Goal: Information Seeking & Learning: Learn about a topic

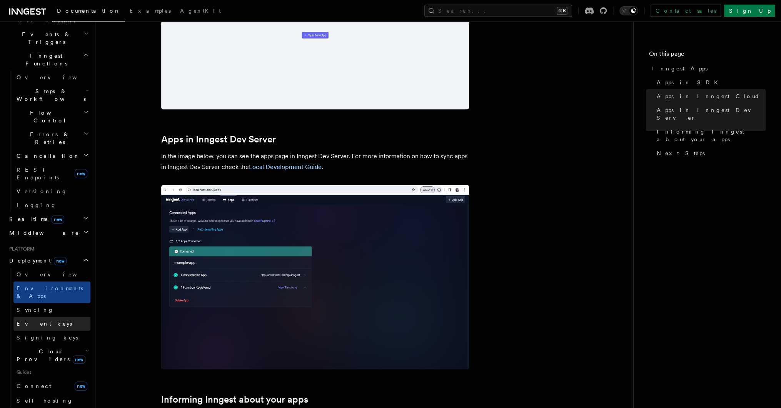
scroll to position [274, 0]
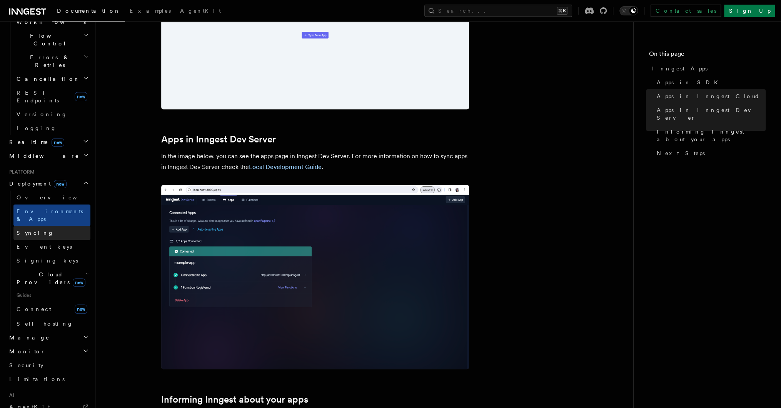
click at [45, 226] on link "Syncing" at bounding box center [51, 233] width 77 height 14
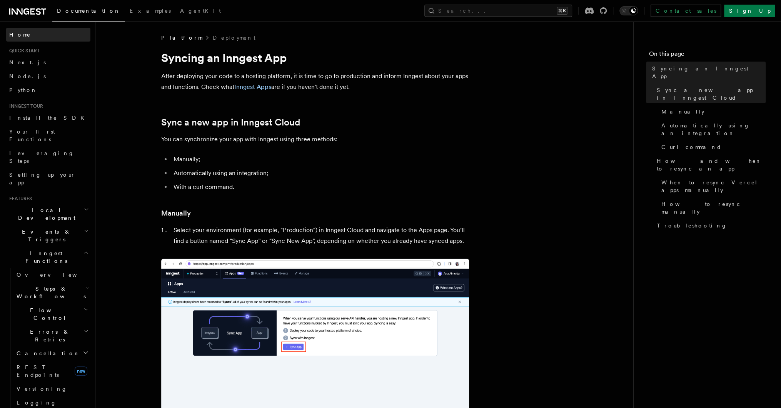
click at [43, 34] on link "Home" at bounding box center [48, 35] width 84 height 14
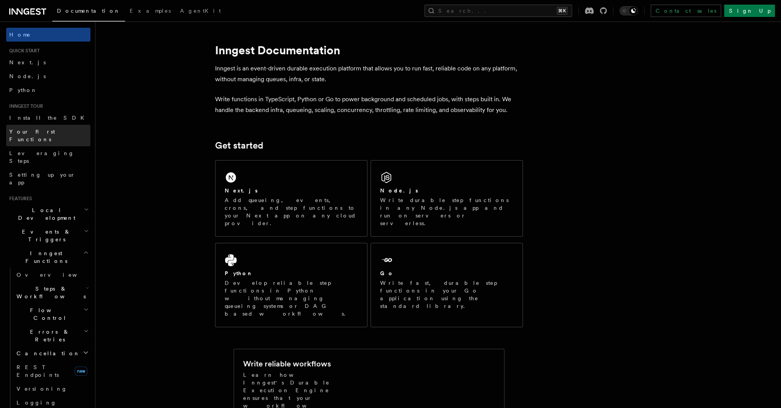
click at [62, 132] on link "Your first Functions" at bounding box center [48, 136] width 84 height 22
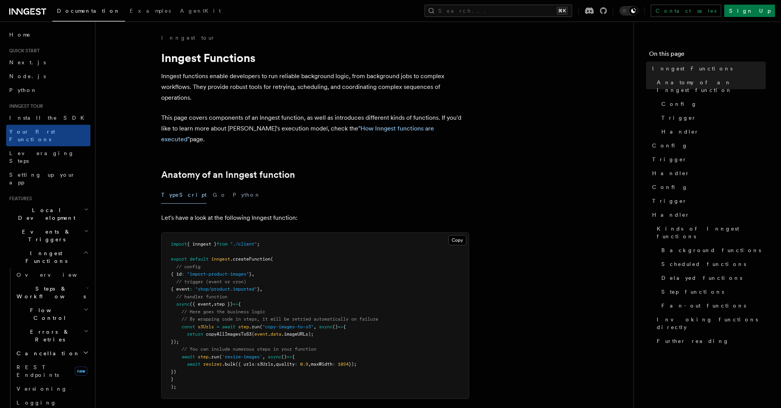
click at [76, 203] on h2 "Local Development" at bounding box center [48, 214] width 84 height 22
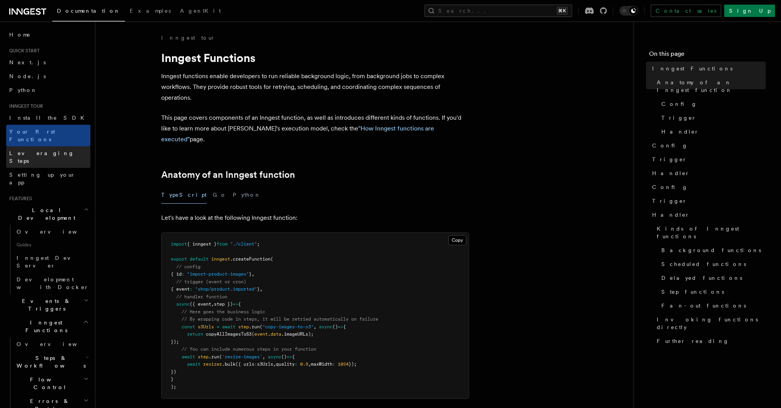
click at [61, 148] on link "Leveraging Steps" at bounding box center [48, 157] width 84 height 22
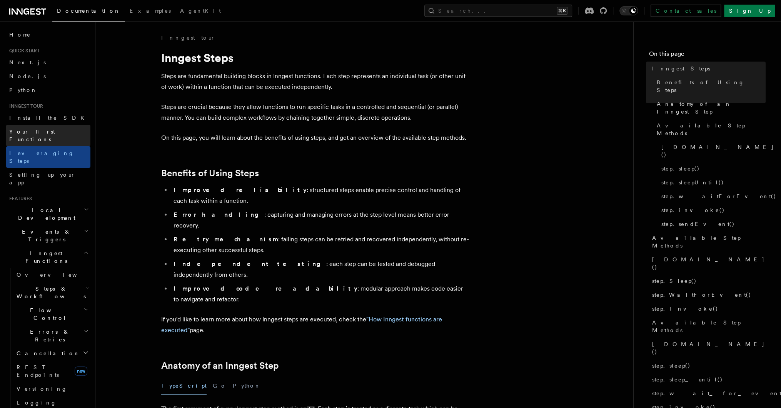
click at [62, 131] on link "Your first Functions" at bounding box center [48, 136] width 84 height 22
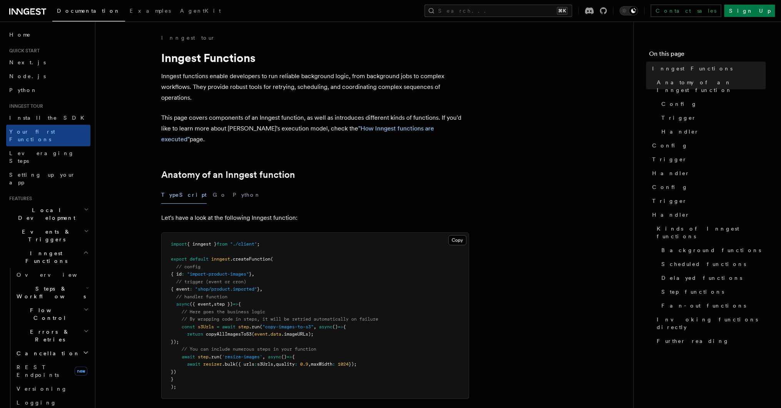
click at [463, 188] on div "TypeScript Go Python" at bounding box center [315, 194] width 308 height 17
click at [34, 61] on link "Next.js" at bounding box center [48, 62] width 84 height 14
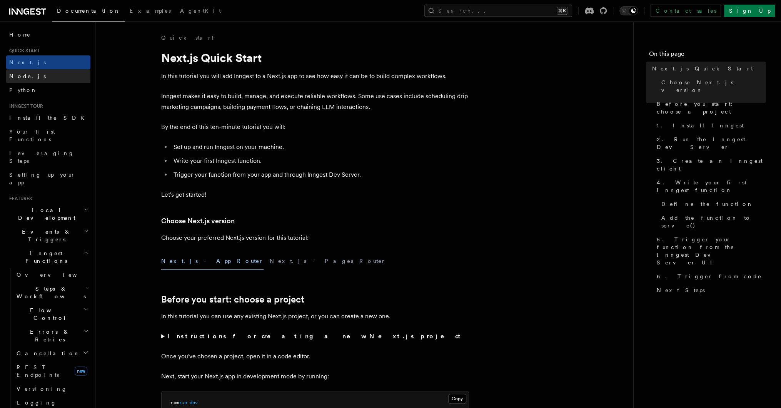
click at [37, 82] on link "Node.js" at bounding box center [48, 76] width 84 height 14
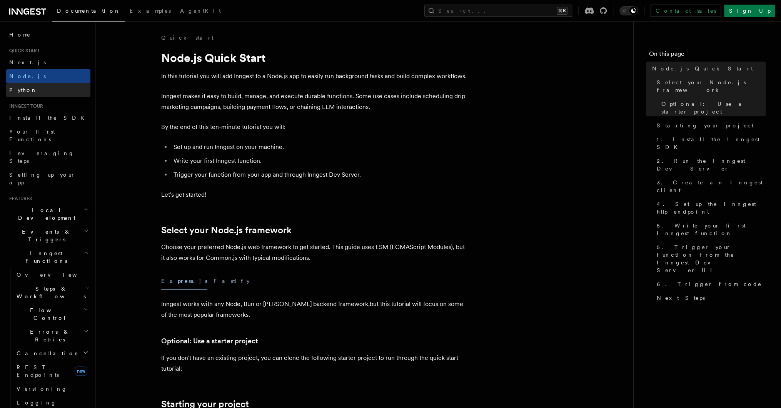
click at [33, 92] on link "Python" at bounding box center [48, 90] width 84 height 14
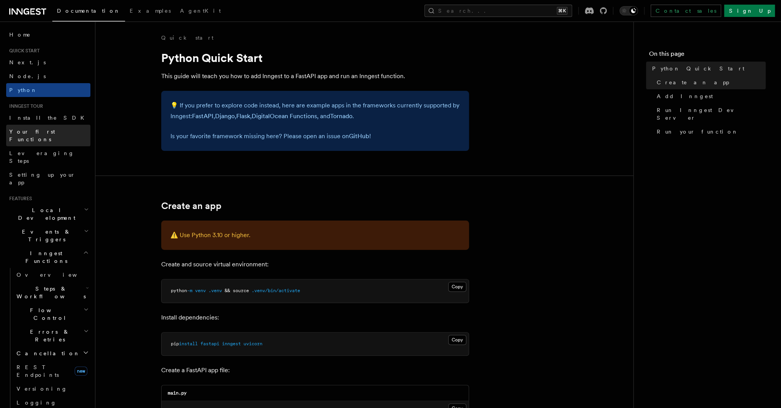
click at [37, 126] on link "Your first Functions" at bounding box center [48, 136] width 84 height 22
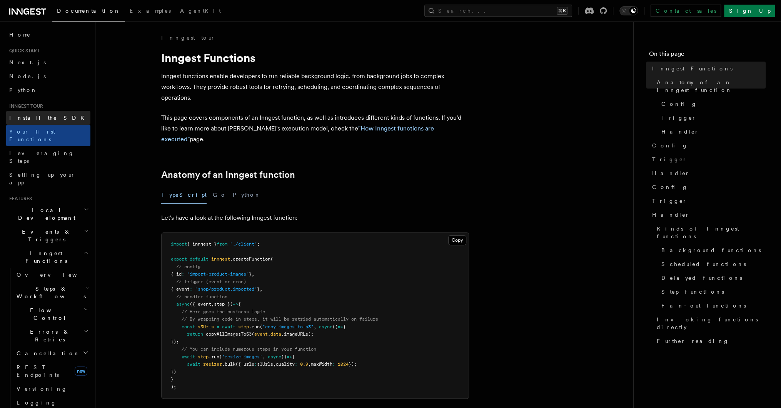
click at [33, 117] on span "Install the SDK" at bounding box center [49, 118] width 80 height 6
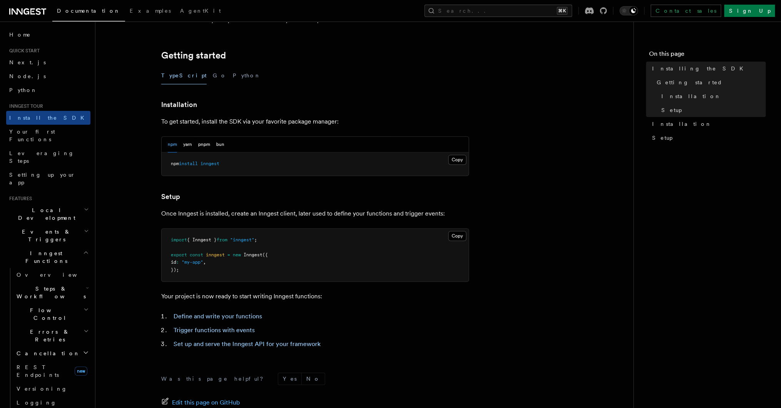
scroll to position [215, 0]
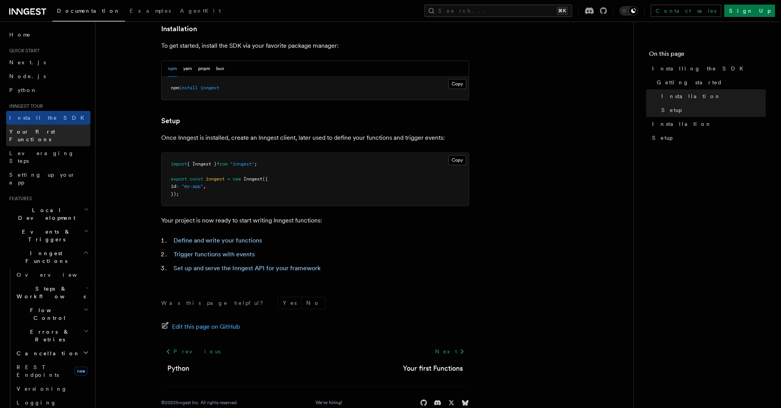
click at [65, 135] on link "Your first Functions" at bounding box center [48, 136] width 84 height 22
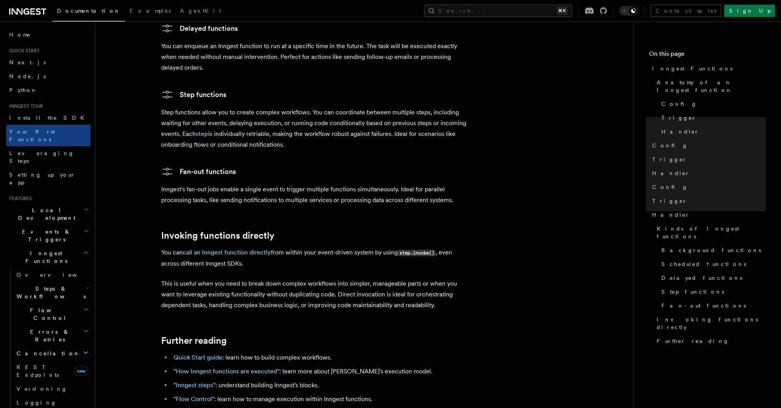
scroll to position [1481, 0]
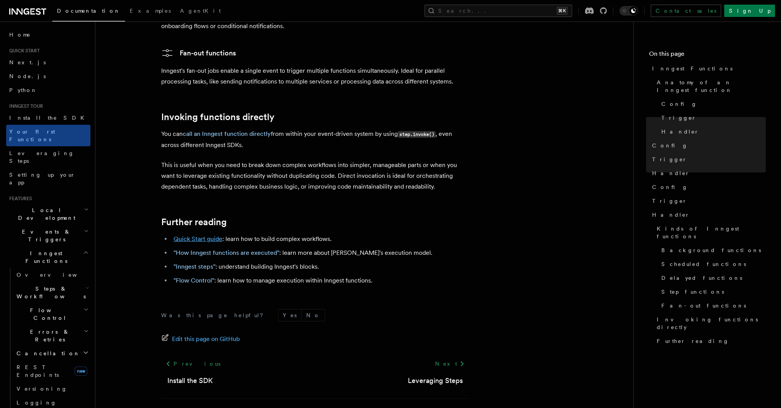
click at [207, 235] on link "Quick Start guide" at bounding box center [198, 238] width 49 height 7
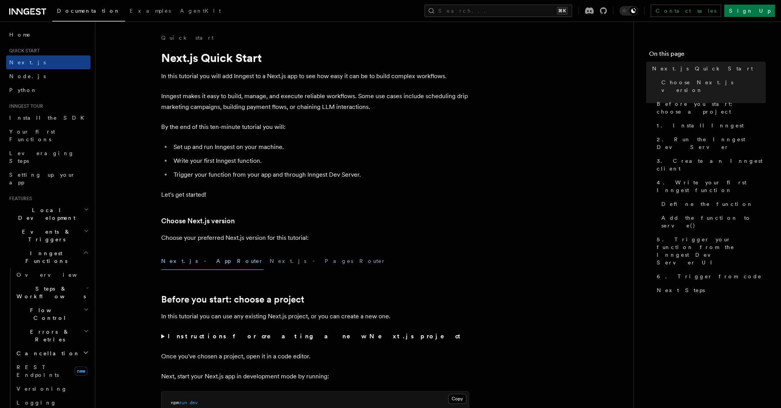
click at [61, 203] on h2 "Local Development" at bounding box center [48, 214] width 84 height 22
click at [59, 225] on link "Overview" at bounding box center [51, 232] width 77 height 14
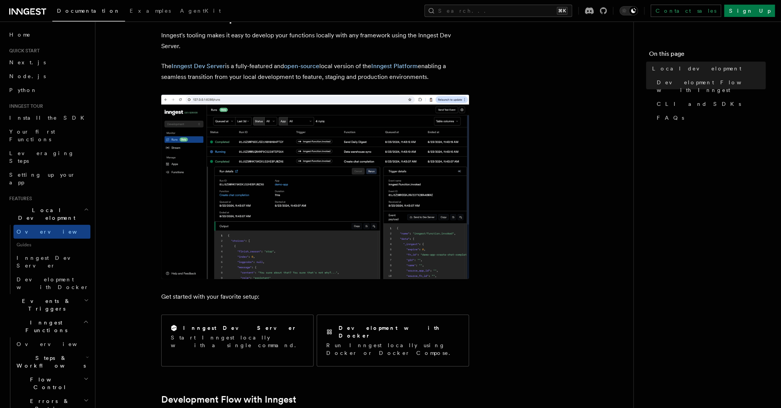
scroll to position [77, 0]
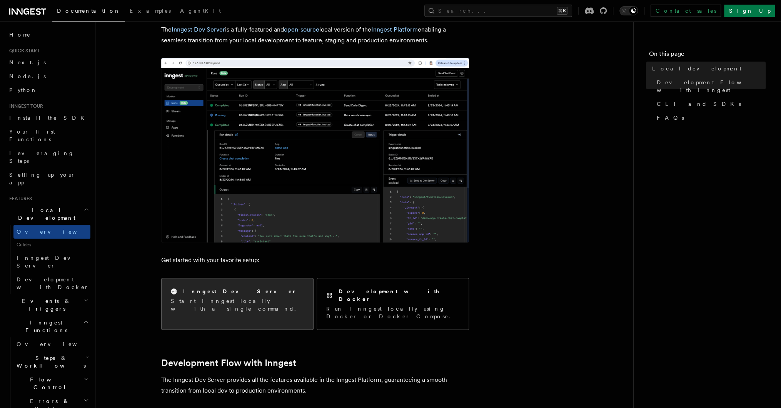
click at [251, 301] on p "Start Inngest locally with a single command." at bounding box center [237, 304] width 133 height 15
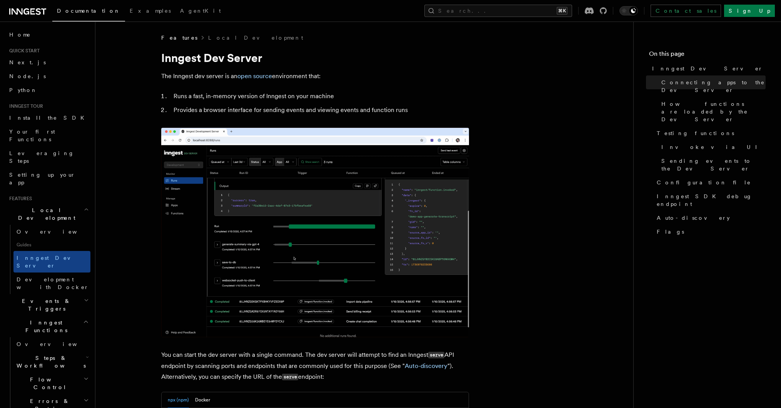
scroll to position [491, 0]
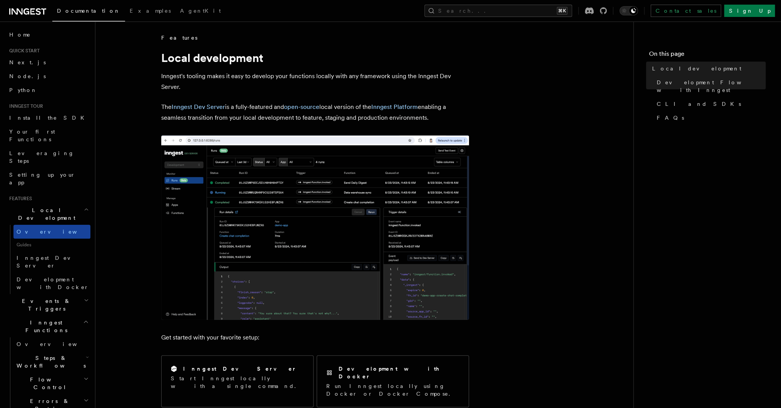
click at [53, 225] on link "Overview" at bounding box center [51, 232] width 77 height 14
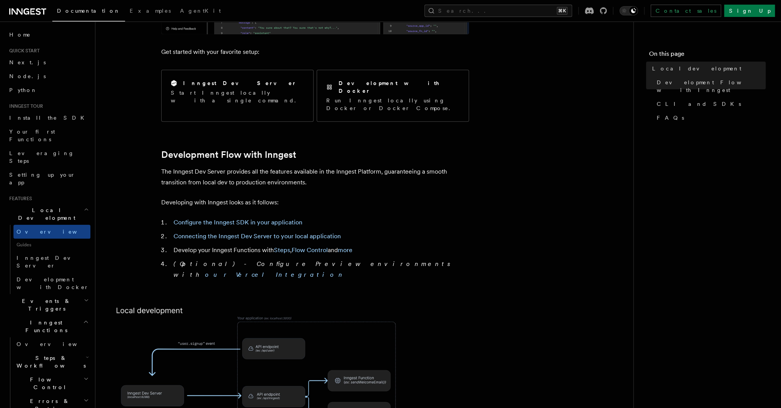
scroll to position [384, 0]
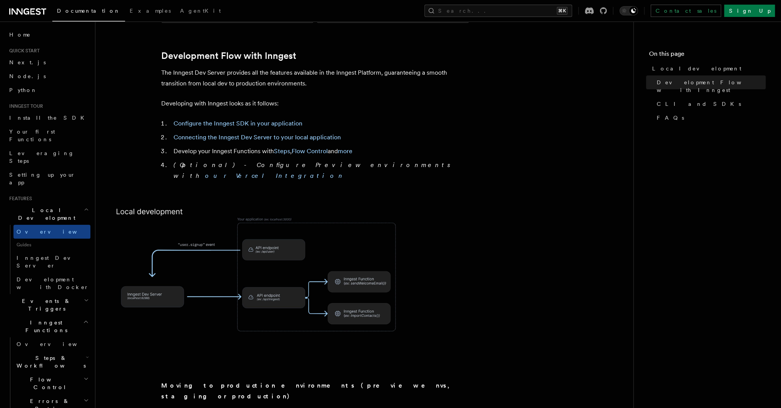
click at [245, 292] on img at bounding box center [262, 280] width 308 height 160
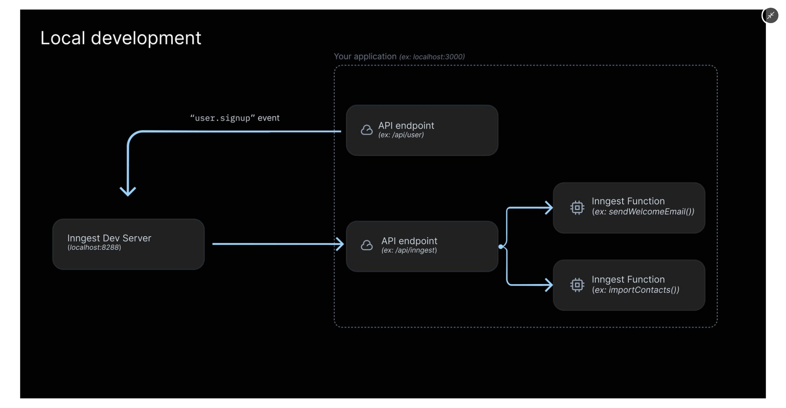
click at [242, 294] on img at bounding box center [392, 204] width 745 height 389
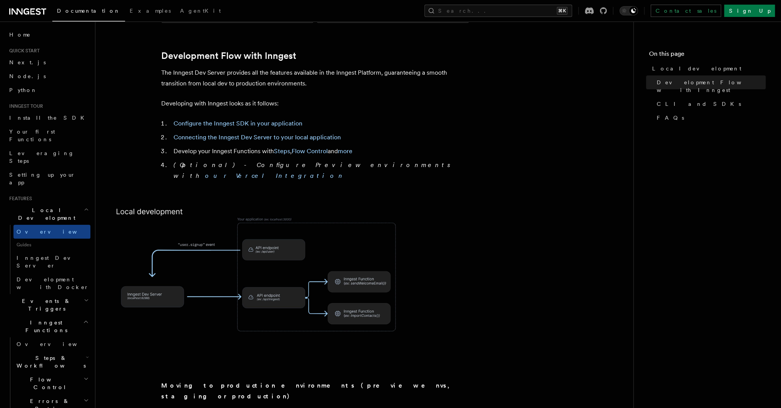
click at [242, 294] on img at bounding box center [262, 280] width 308 height 160
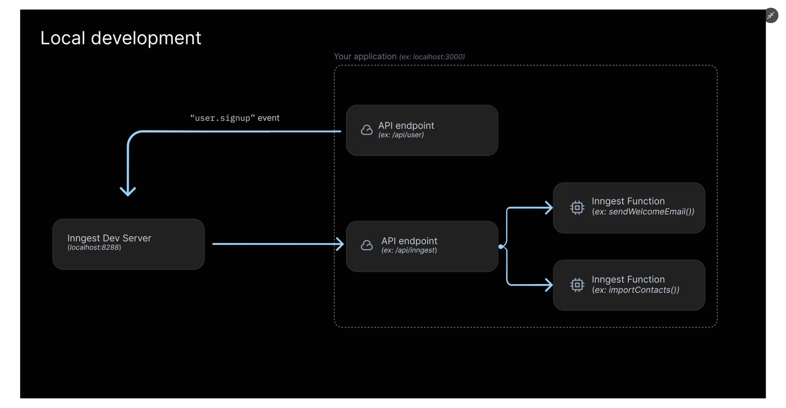
click at [242, 294] on img at bounding box center [392, 204] width 745 height 389
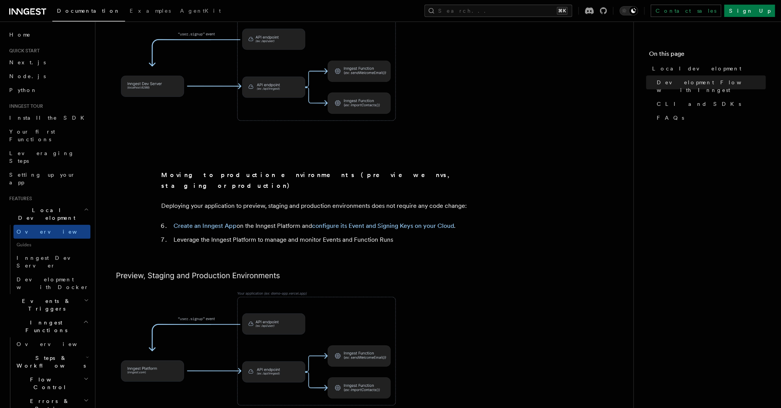
scroll to position [666, 0]
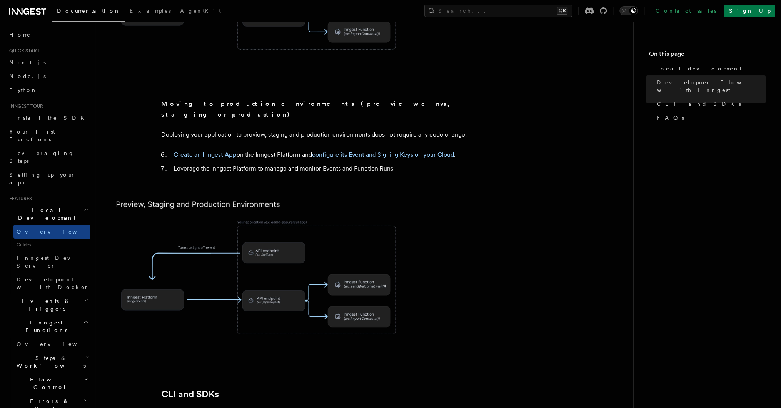
click at [336, 290] on img at bounding box center [262, 272] width 308 height 160
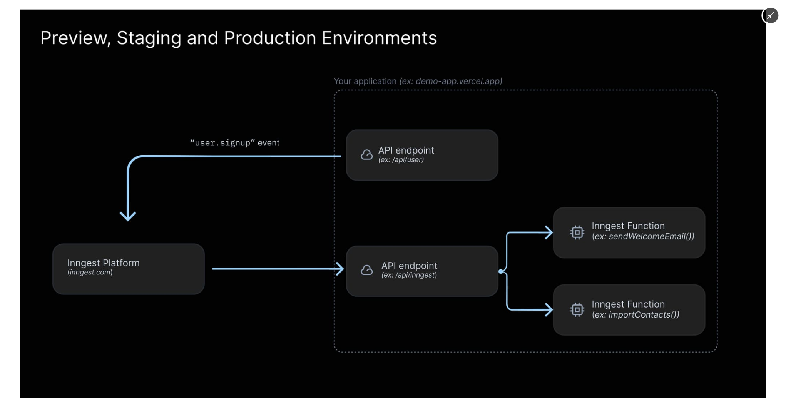
click at [281, 301] on img at bounding box center [392, 204] width 745 height 389
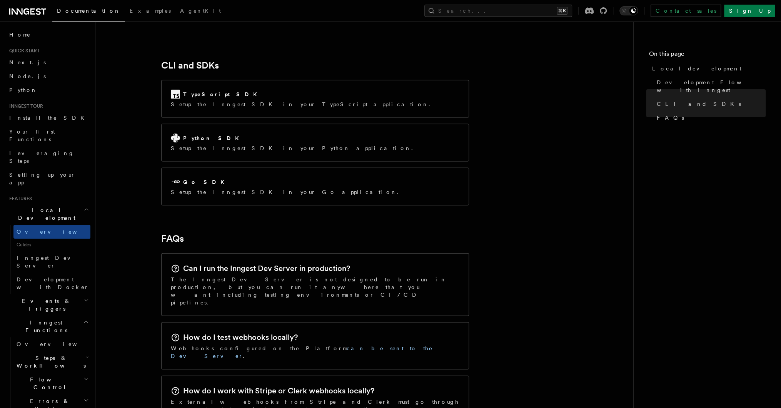
scroll to position [1098, 0]
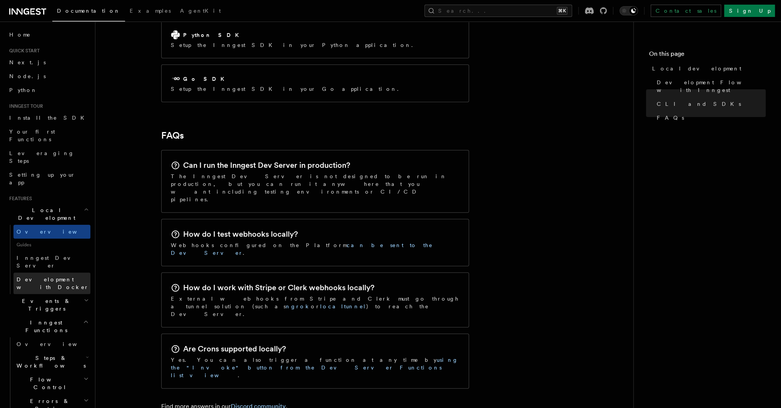
click at [56, 272] on link "Development with Docker" at bounding box center [51, 283] width 77 height 22
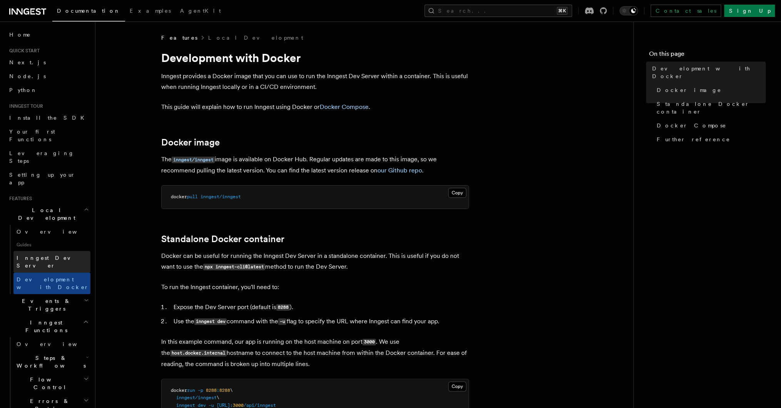
click at [56, 255] on span "Inngest Dev Server" at bounding box center [50, 262] width 66 height 14
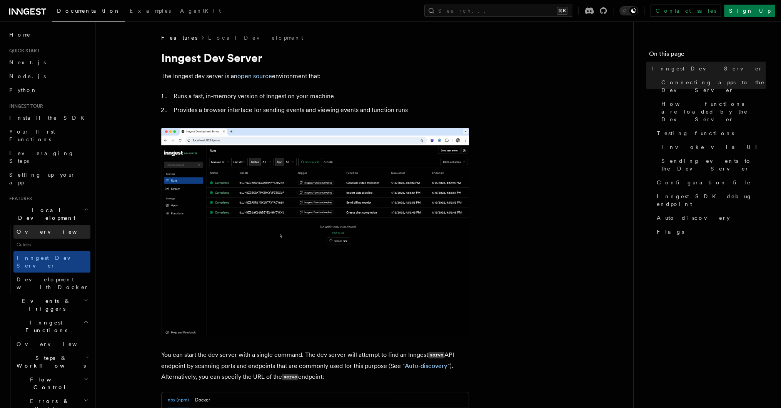
click at [40, 229] on span "Overview" at bounding box center [56, 232] width 79 height 6
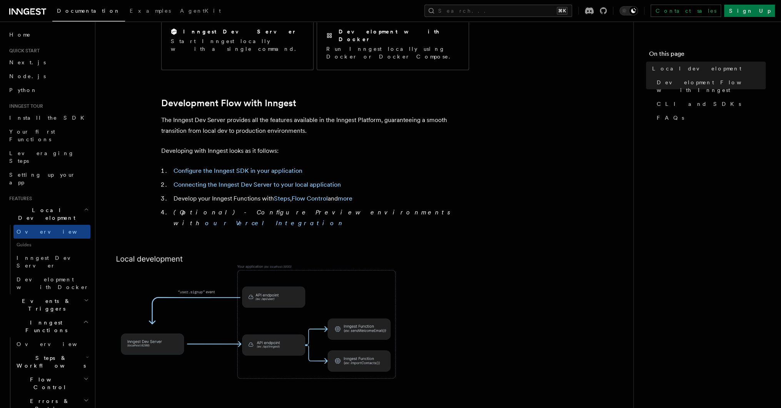
scroll to position [404, 0]
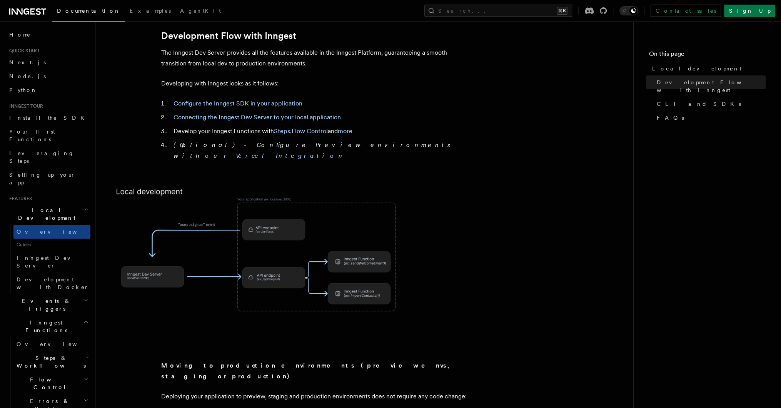
click at [248, 237] on img at bounding box center [262, 260] width 308 height 160
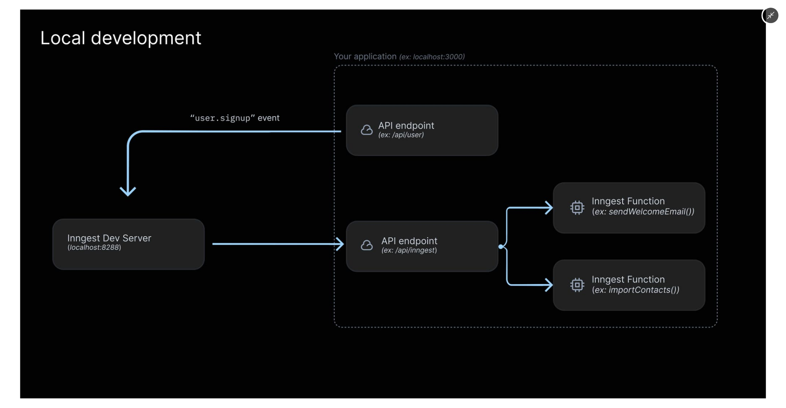
click at [465, 127] on img at bounding box center [392, 204] width 745 height 389
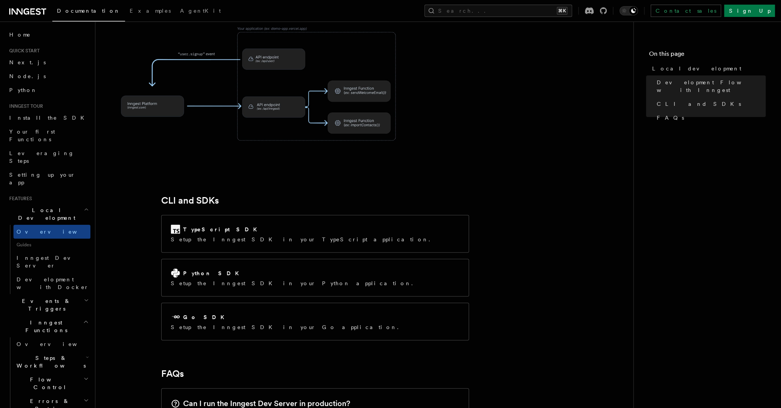
scroll to position [891, 0]
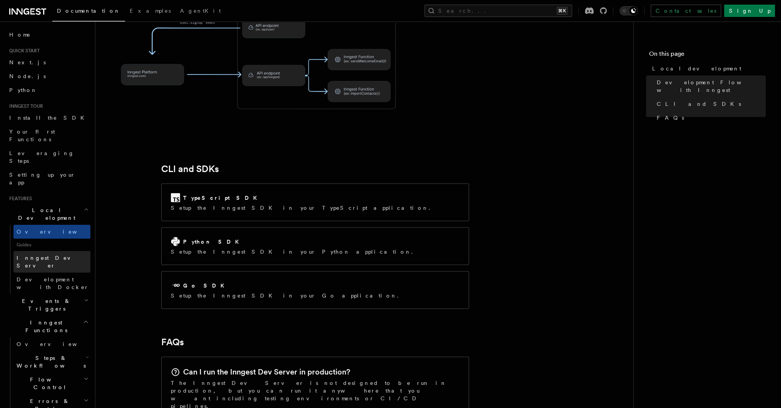
click at [72, 251] on link "Inngest Dev Server" at bounding box center [51, 262] width 77 height 22
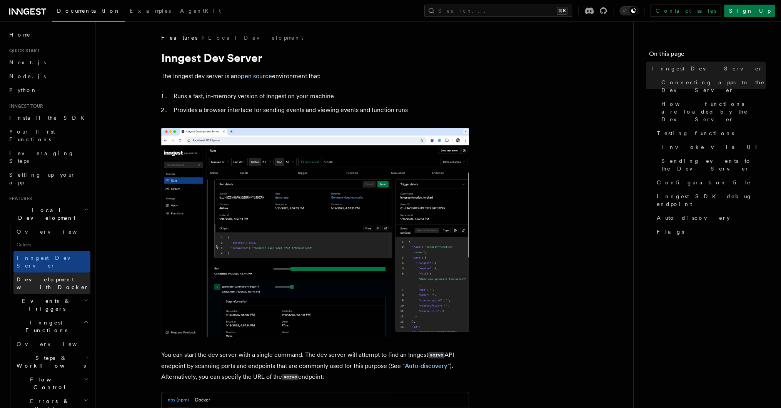
click at [63, 276] on span "Development with Docker" at bounding box center [53, 283] width 72 height 14
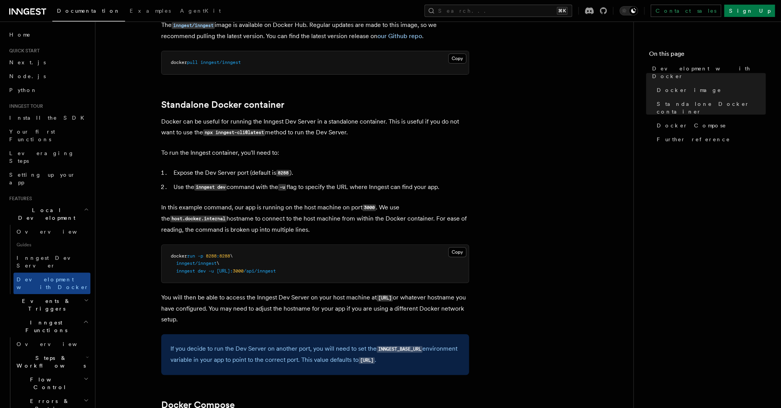
scroll to position [264, 0]
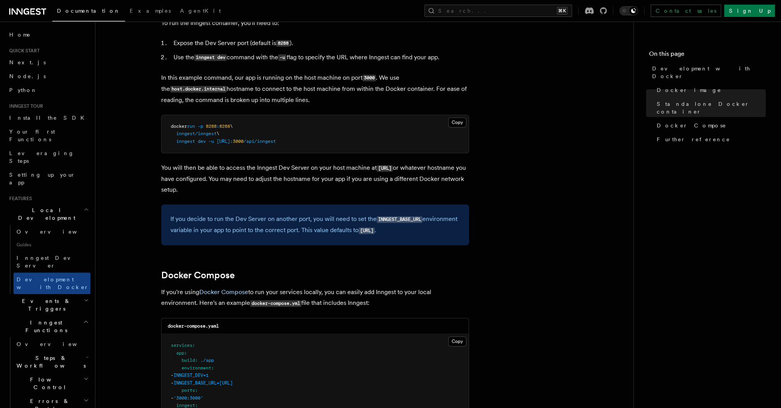
click at [49, 297] on span "Events & Triggers" at bounding box center [45, 304] width 78 height 15
click at [58, 294] on h2 "Events & Triggers" at bounding box center [48, 305] width 84 height 22
click at [37, 341] on span "Overview" at bounding box center [56, 344] width 79 height 6
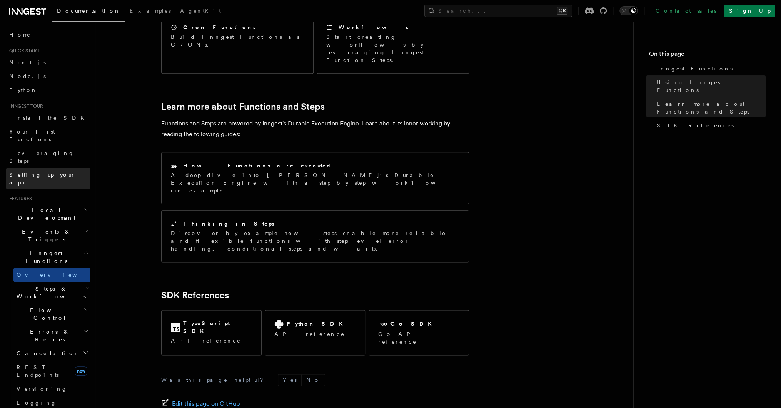
scroll to position [510, 0]
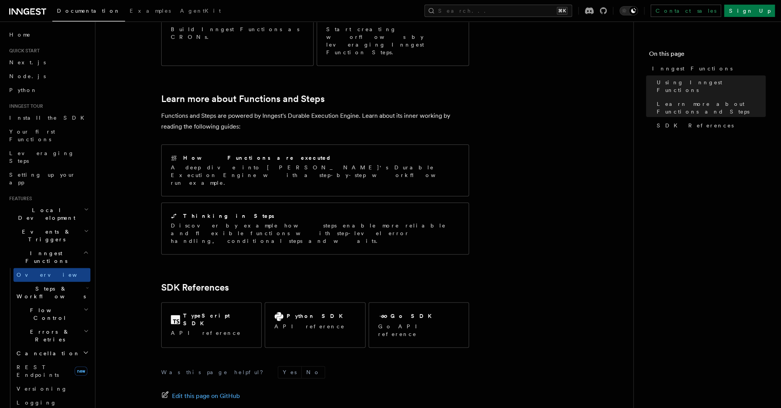
click at [77, 282] on h2 "Steps & Workflows" at bounding box center [51, 293] width 77 height 22
click at [59, 317] on link "Function steps" at bounding box center [56, 324] width 70 height 14
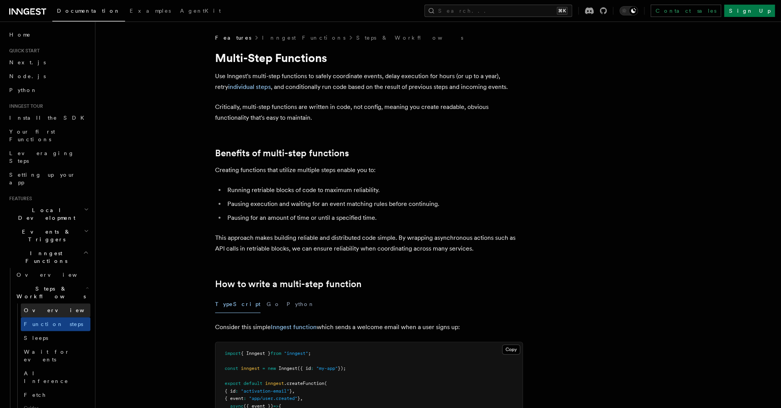
click at [61, 303] on link "Overview" at bounding box center [56, 310] width 70 height 14
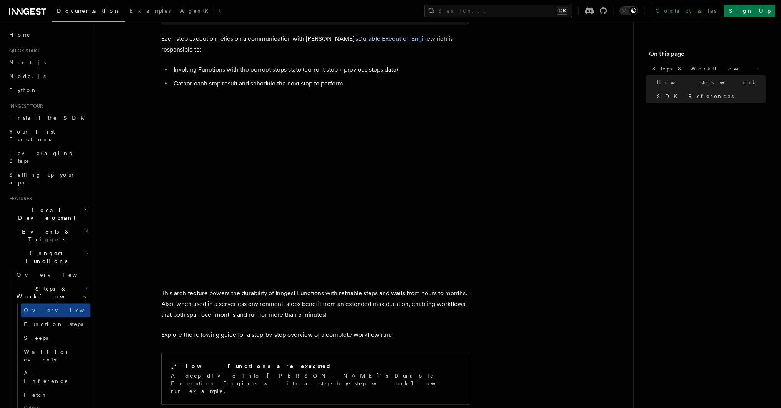
scroll to position [642, 0]
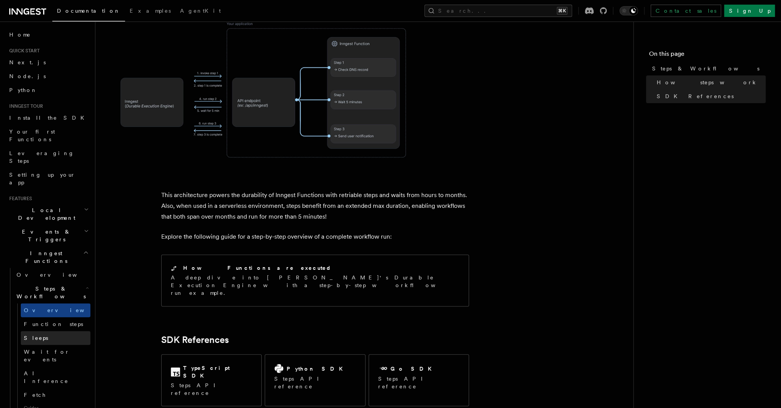
click at [29, 331] on link "Sleeps" at bounding box center [56, 338] width 70 height 14
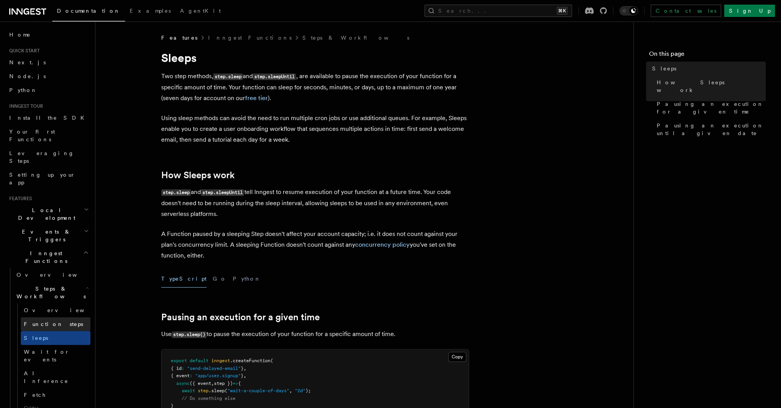
click at [36, 321] on span "Function steps" at bounding box center [53, 324] width 59 height 6
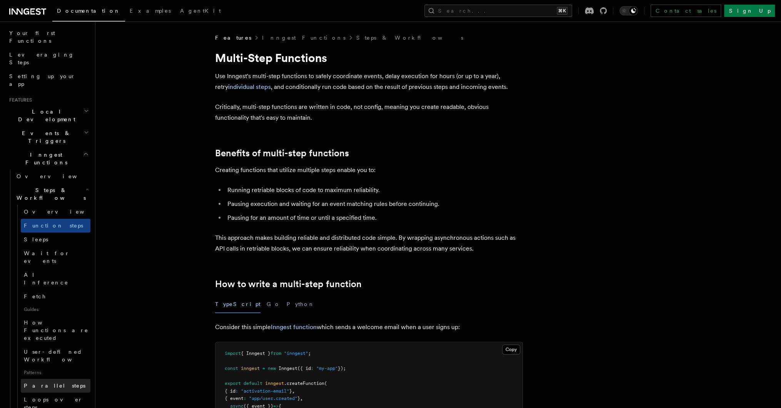
scroll to position [196, 0]
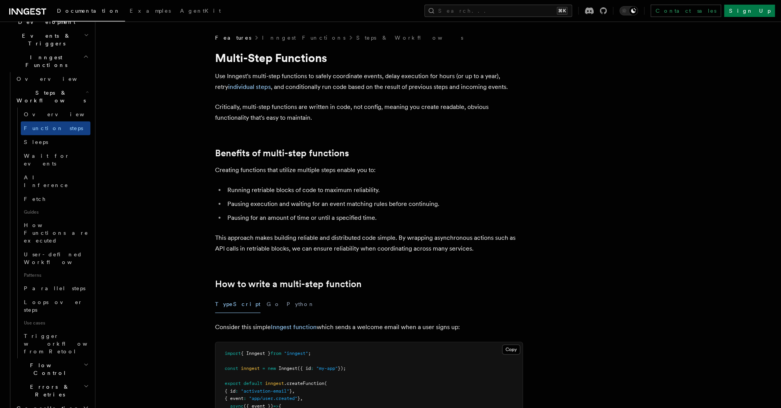
click at [55, 358] on h2 "Flow Control" at bounding box center [51, 369] width 77 height 22
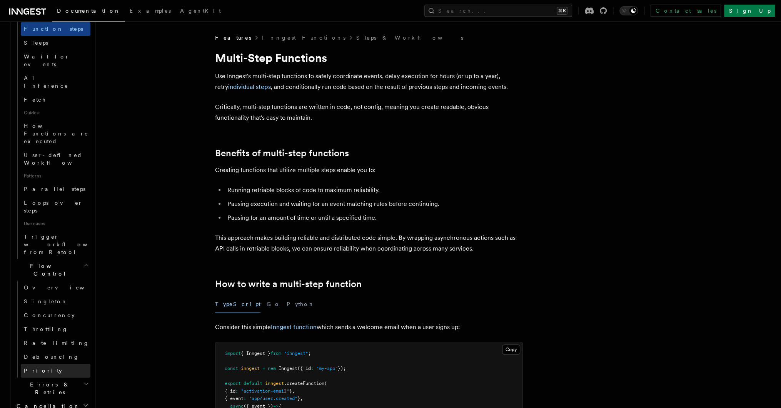
click at [55, 364] on link "Priority" at bounding box center [56, 371] width 70 height 14
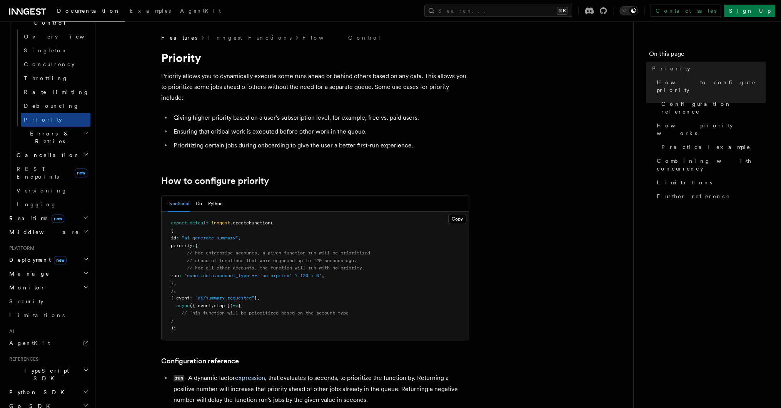
scroll to position [320, 0]
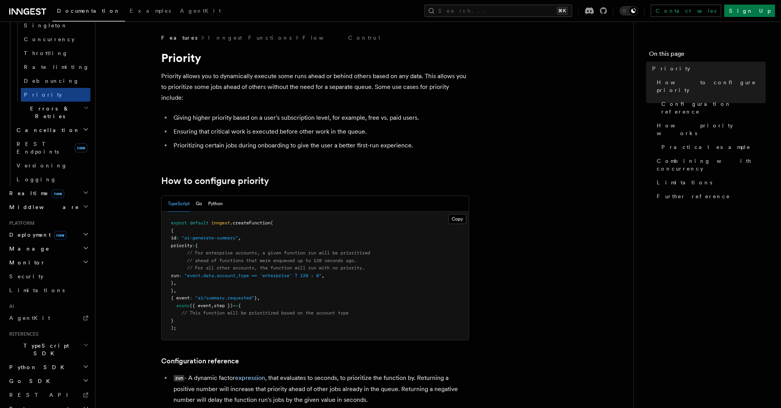
click at [48, 374] on h2 "Go SDK" at bounding box center [48, 381] width 84 height 14
click at [50, 388] on link "Reference" at bounding box center [51, 395] width 77 height 14
click at [46, 402] on h2 "Migrations" at bounding box center [51, 409] width 77 height 14
